Goal: Navigation & Orientation: Find specific page/section

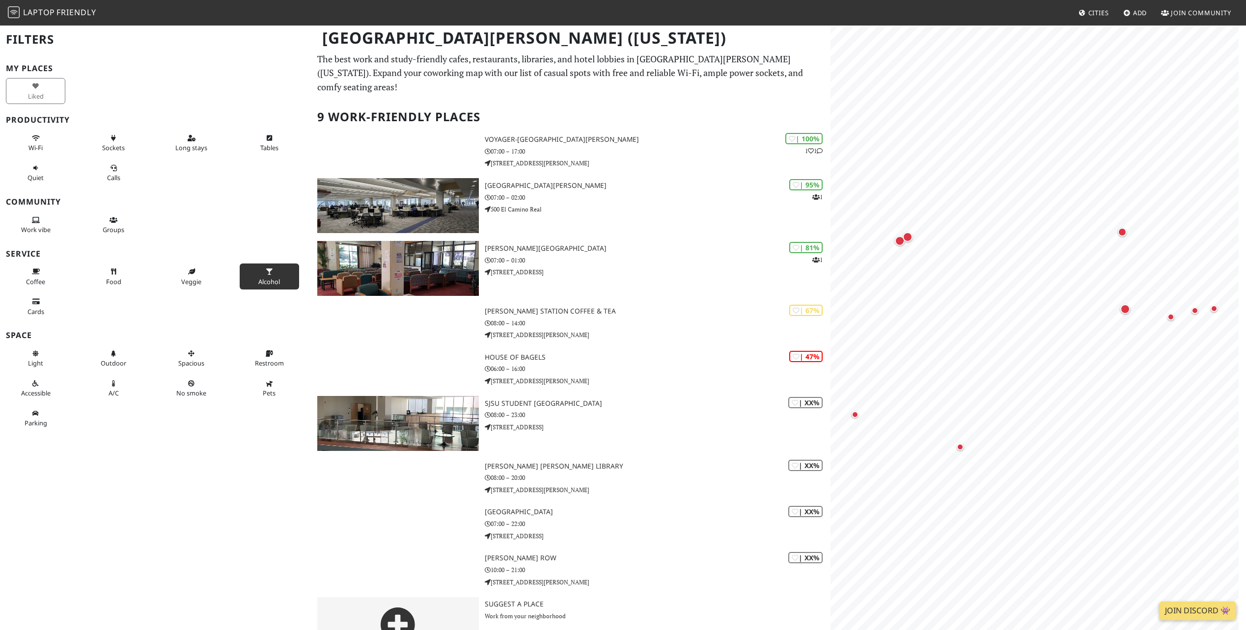
click at [265, 273] on icon at bounding box center [269, 272] width 8 height 6
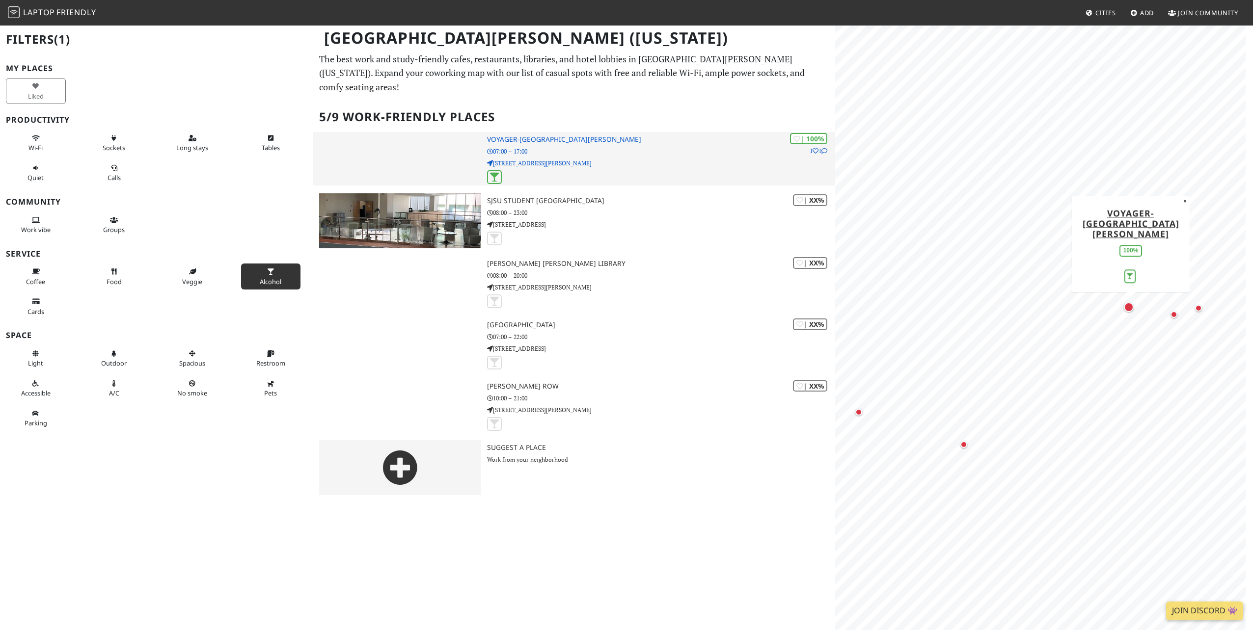
click at [628, 147] on p "07:00 – 17:00" at bounding box center [661, 151] width 348 height 9
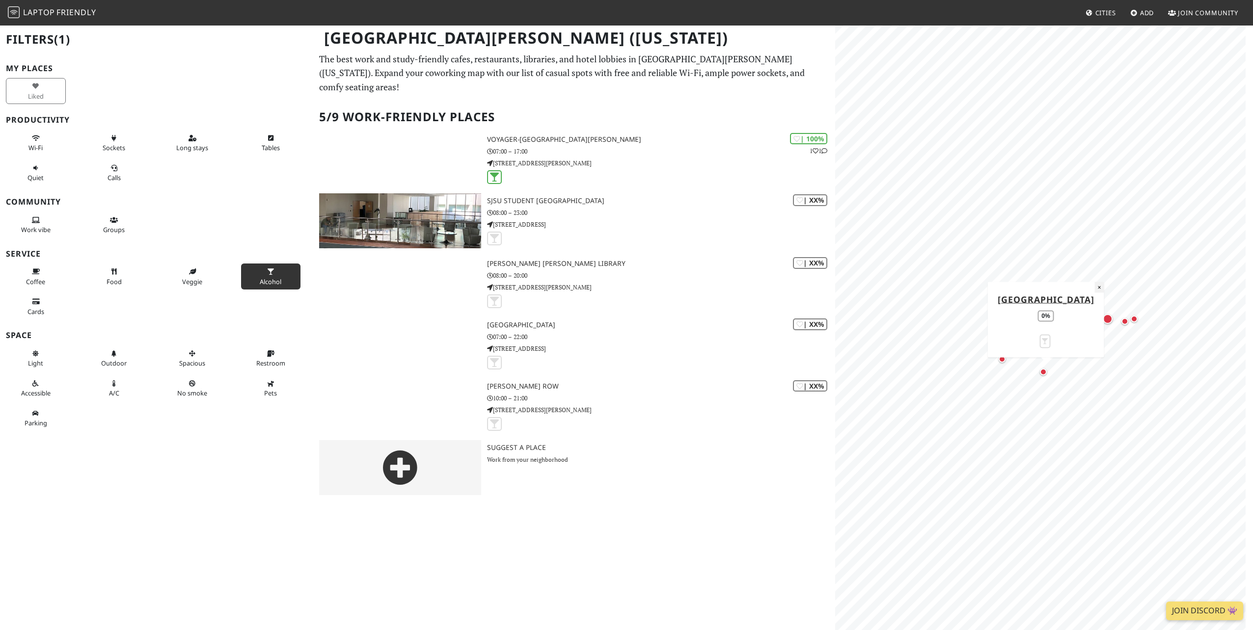
click at [1098, 282] on button "×" at bounding box center [1099, 287] width 9 height 11
click at [55, 7] on span "Laptop" at bounding box center [39, 12] width 32 height 11
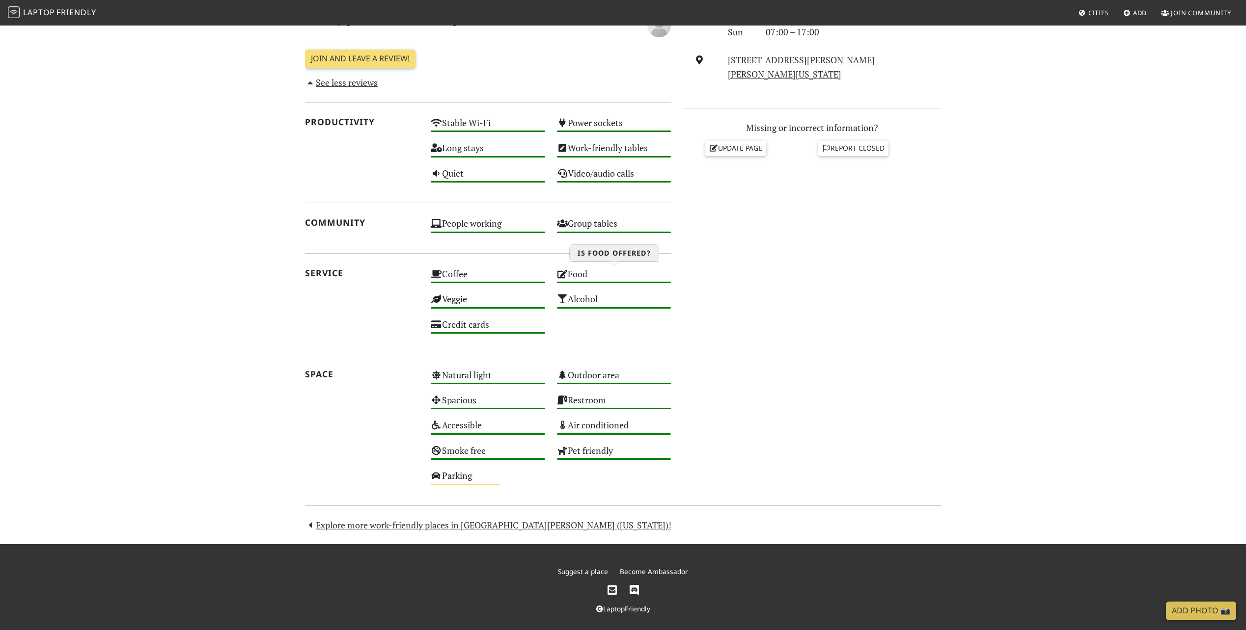
scroll to position [379, 0]
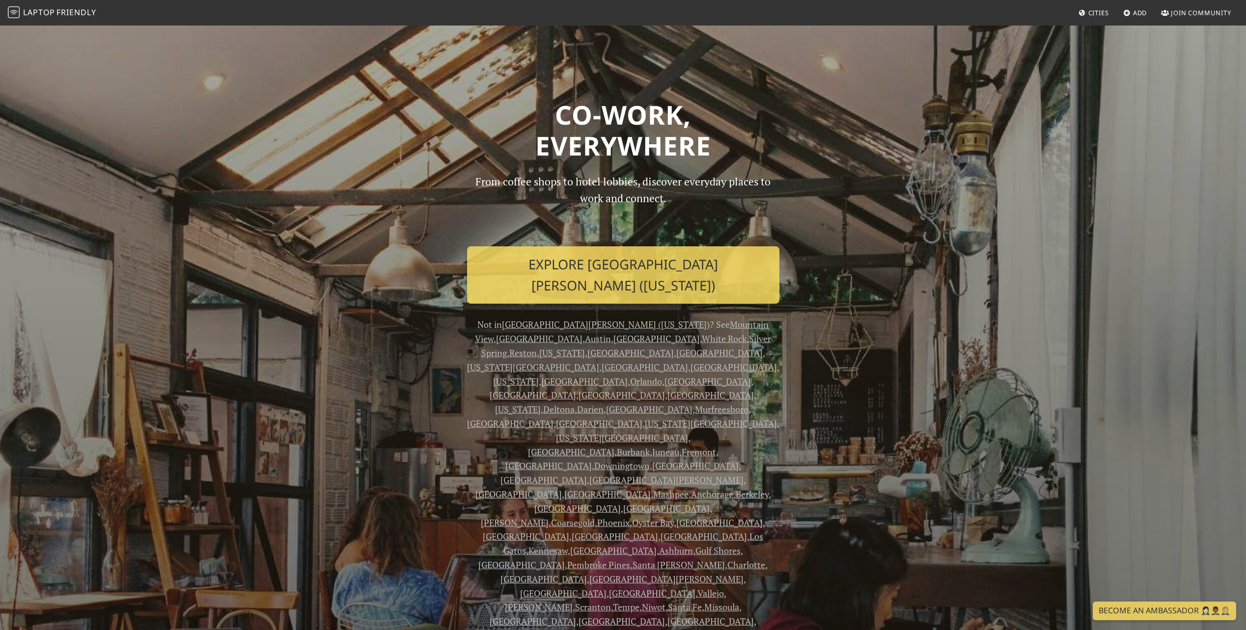
click at [624, 319] on link "Mountain View" at bounding box center [622, 332] width 294 height 26
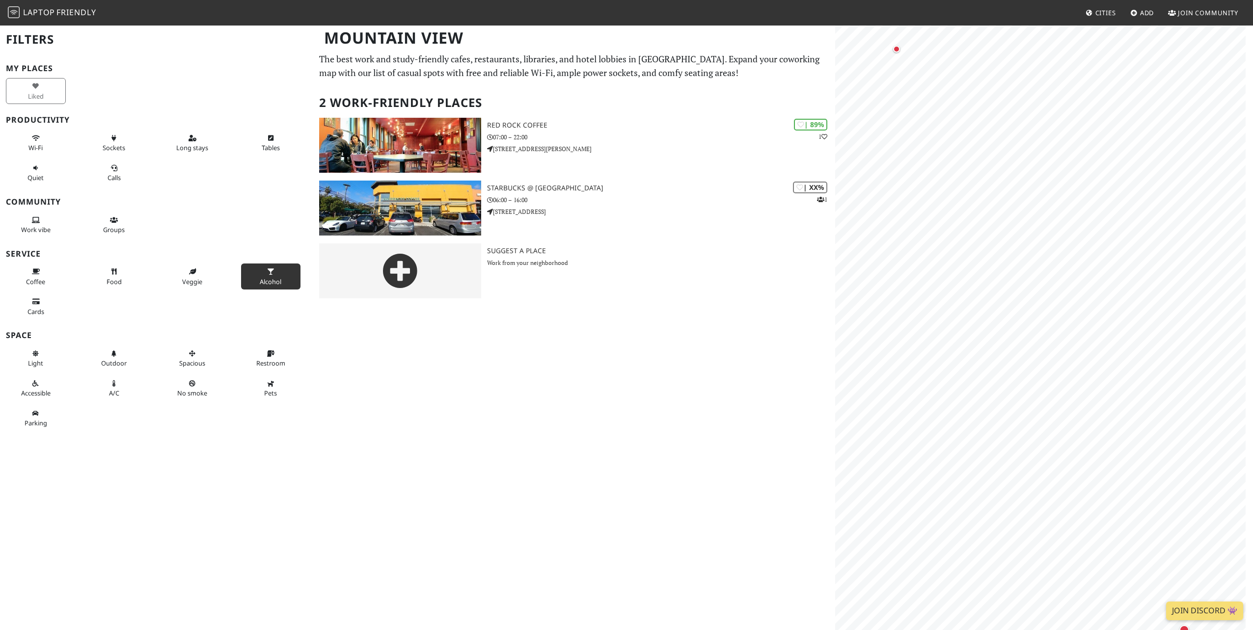
click at [264, 280] on span "Alcohol" at bounding box center [271, 281] width 22 height 9
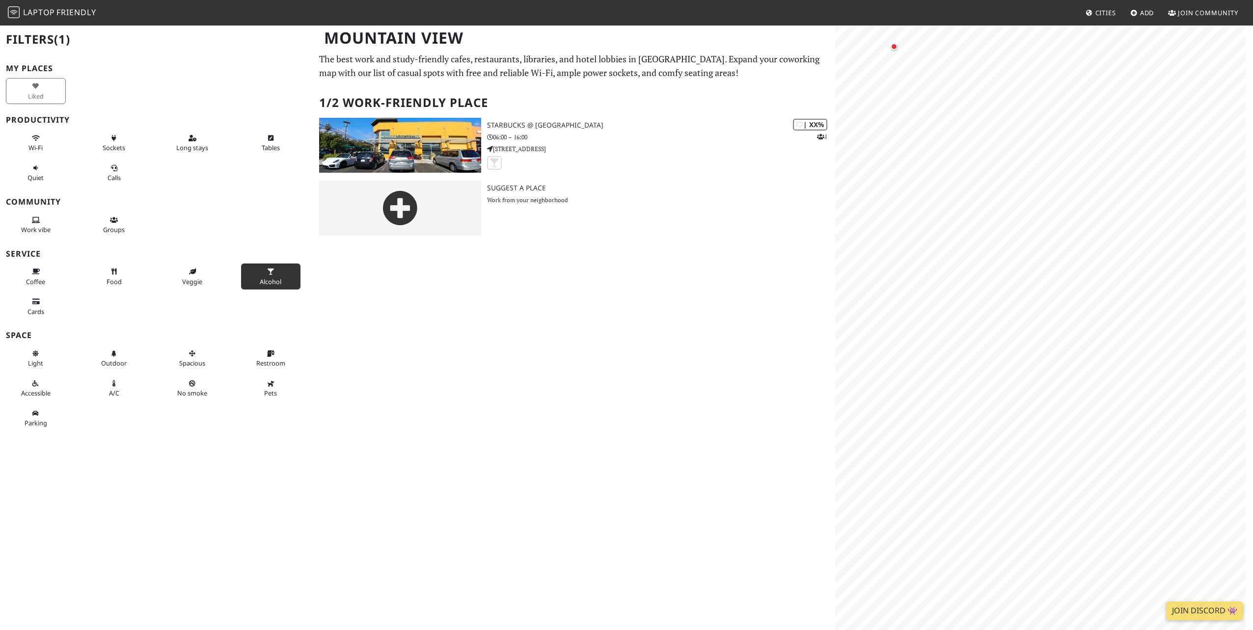
click at [264, 280] on span "Alcohol" at bounding box center [271, 281] width 22 height 9
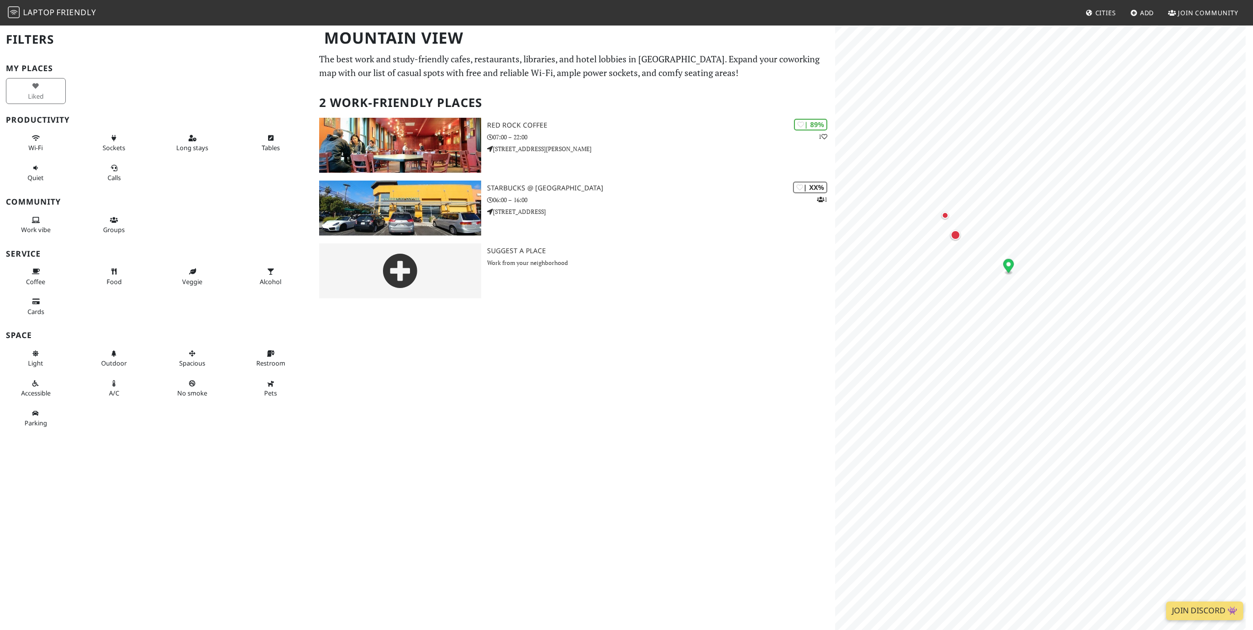
click at [1105, 15] on span "Cities" at bounding box center [1105, 12] width 21 height 9
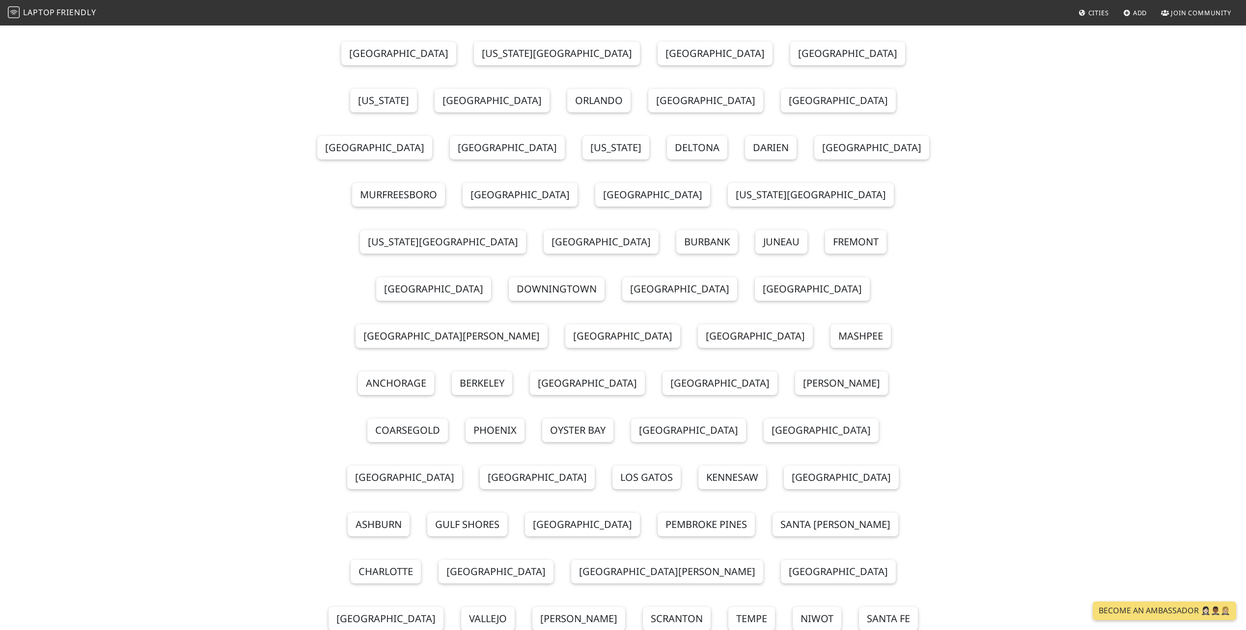
scroll to position [196, 0]
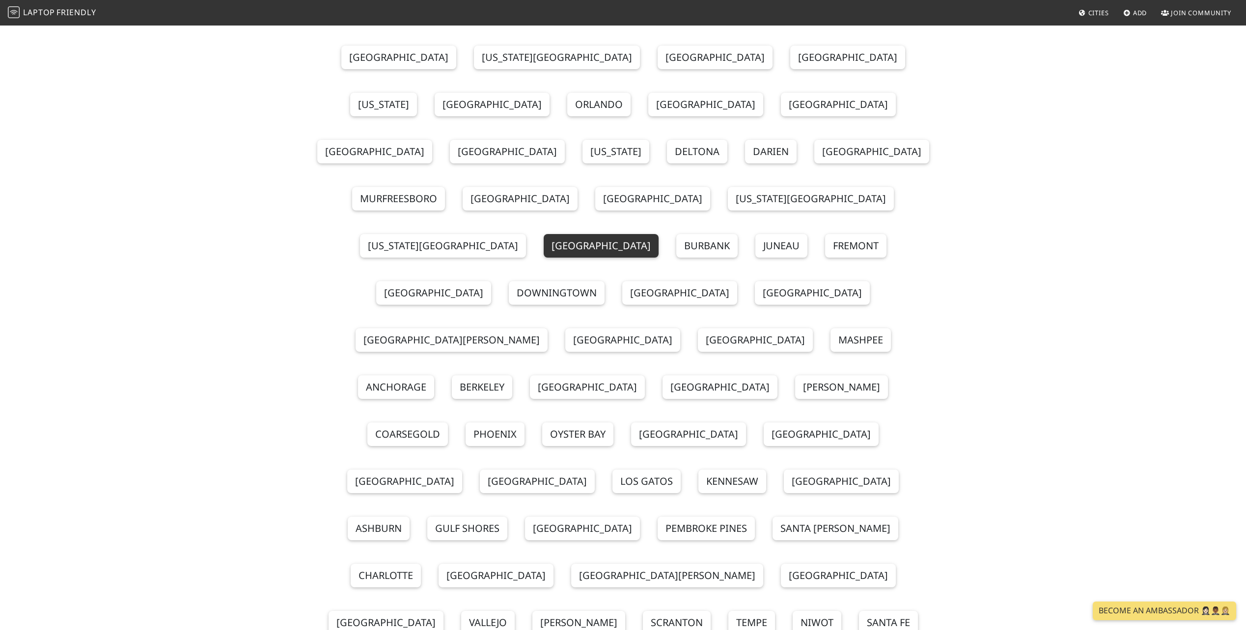
click at [658, 234] on link "[GEOGRAPHIC_DATA]" at bounding box center [601, 246] width 115 height 24
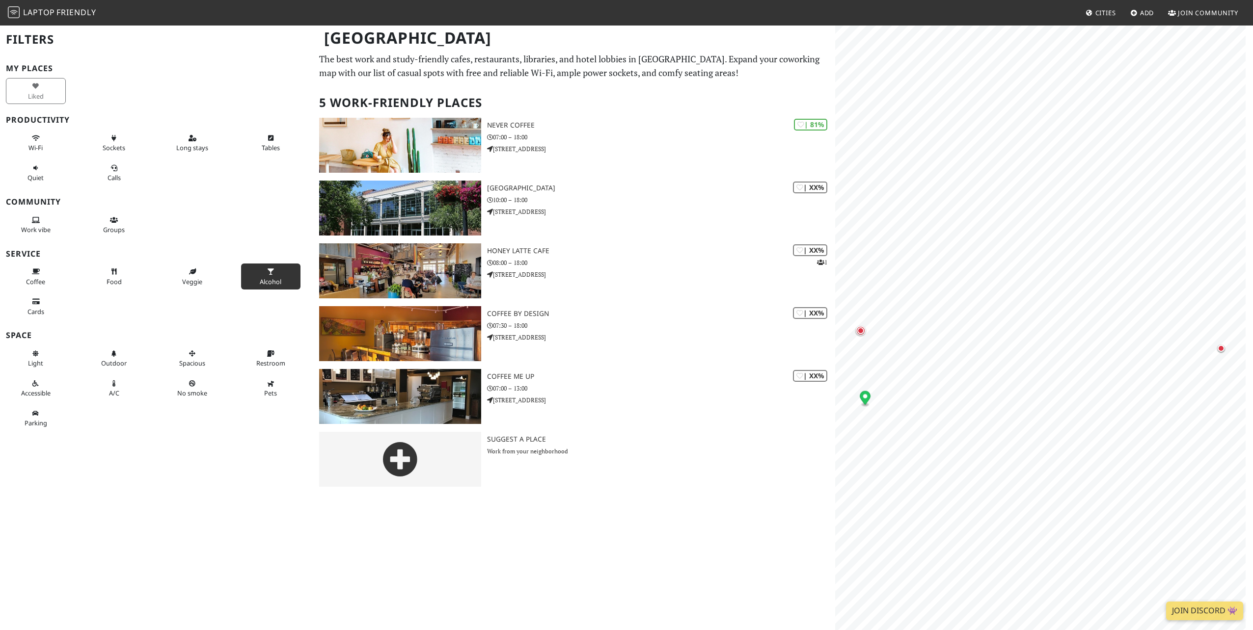
click at [260, 279] on span "Alcohol" at bounding box center [271, 281] width 22 height 9
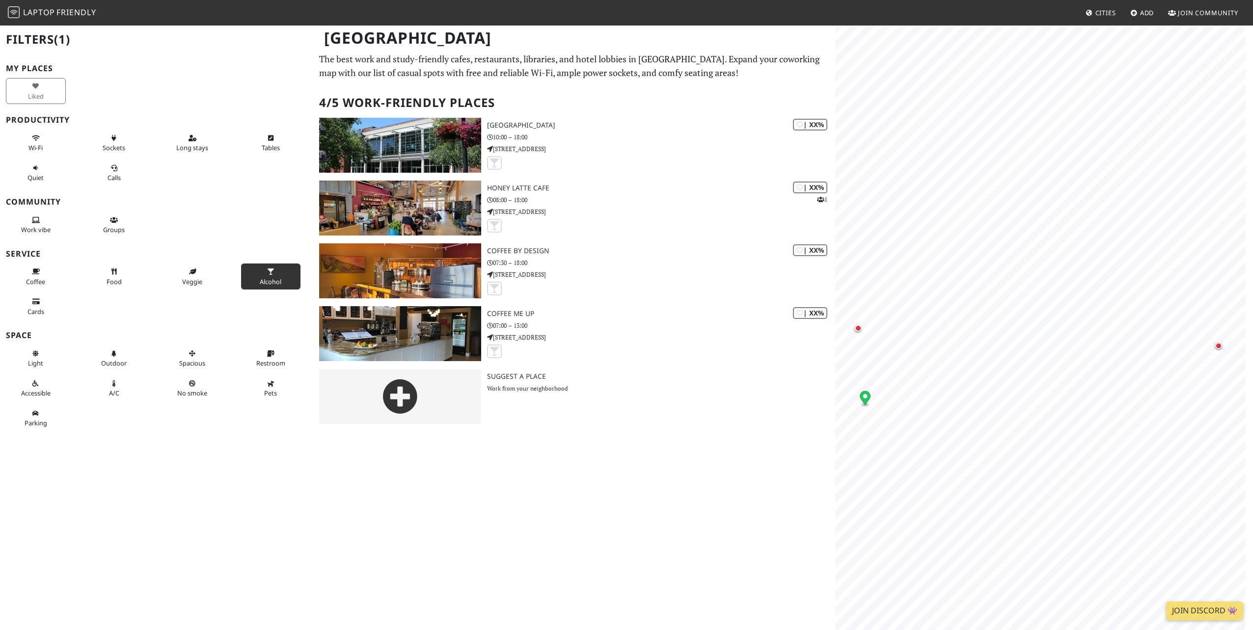
click at [275, 268] on button "Alcohol" at bounding box center [271, 277] width 60 height 26
